Goal: Find specific page/section: Find specific page/section

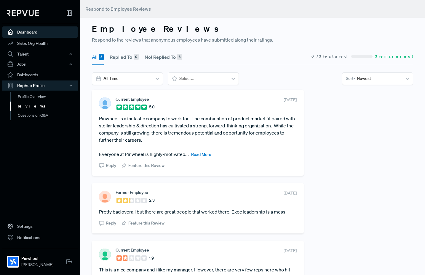
click at [23, 30] on link "Dashboard" at bounding box center [39, 31] width 75 height 11
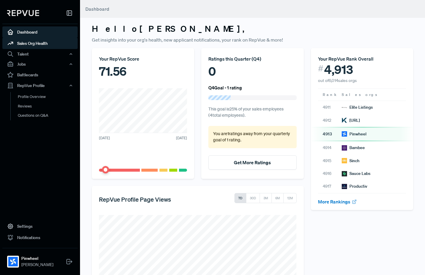
click at [36, 43] on link "Sales Org Health" at bounding box center [39, 43] width 75 height 11
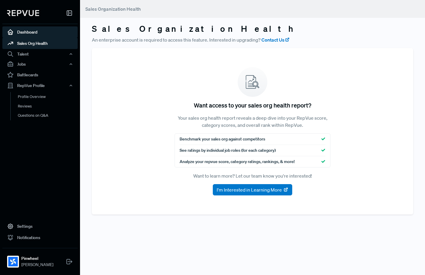
click at [27, 31] on link "Dashboard" at bounding box center [39, 31] width 75 height 11
